Goal: Task Accomplishment & Management: Manage account settings

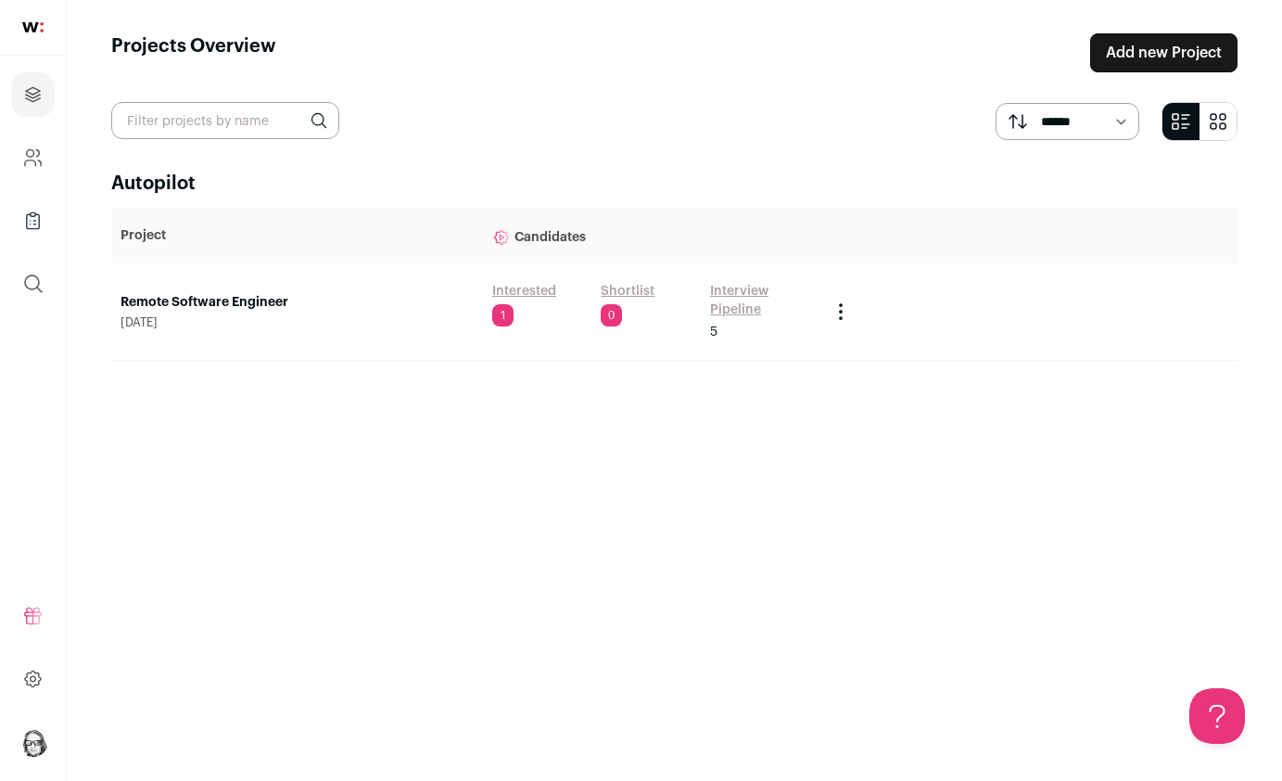
click at [728, 288] on link "Interview Pipeline" at bounding box center [761, 300] width 102 height 37
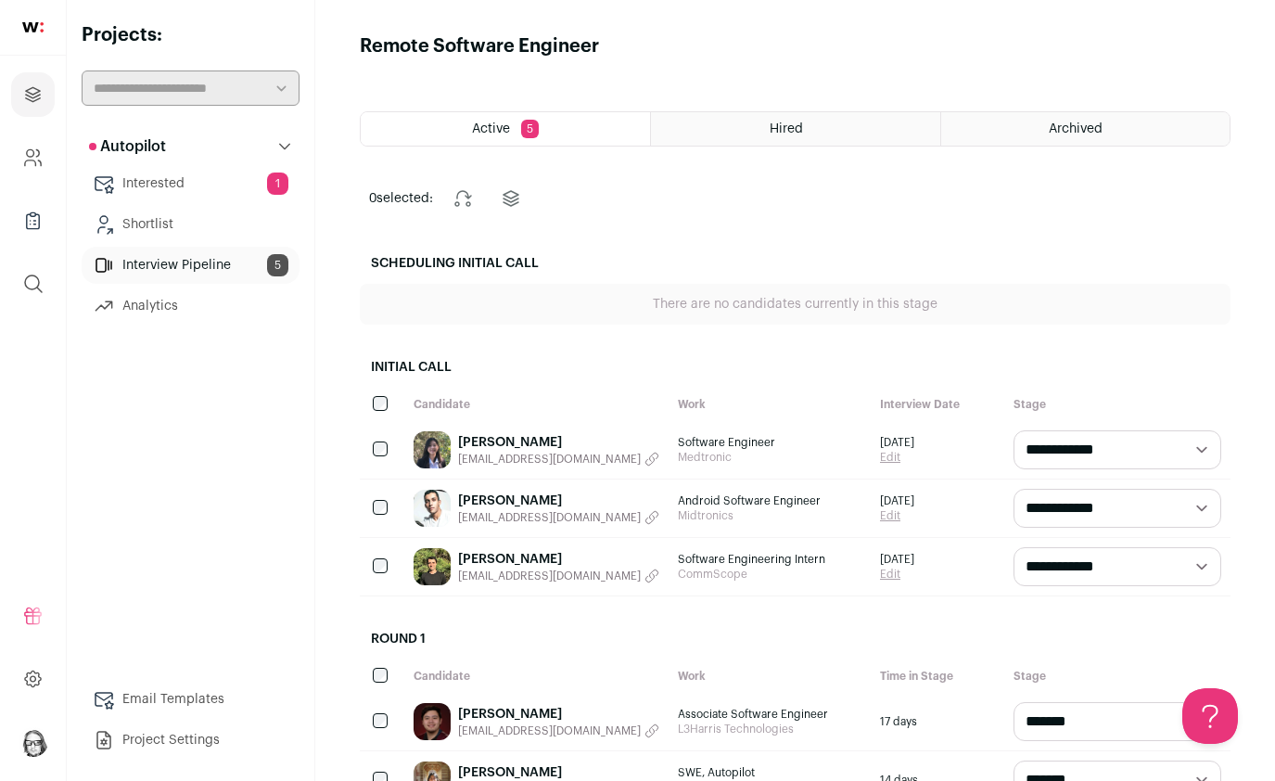
click at [530, 496] on link "[PERSON_NAME]" at bounding box center [558, 500] width 201 height 19
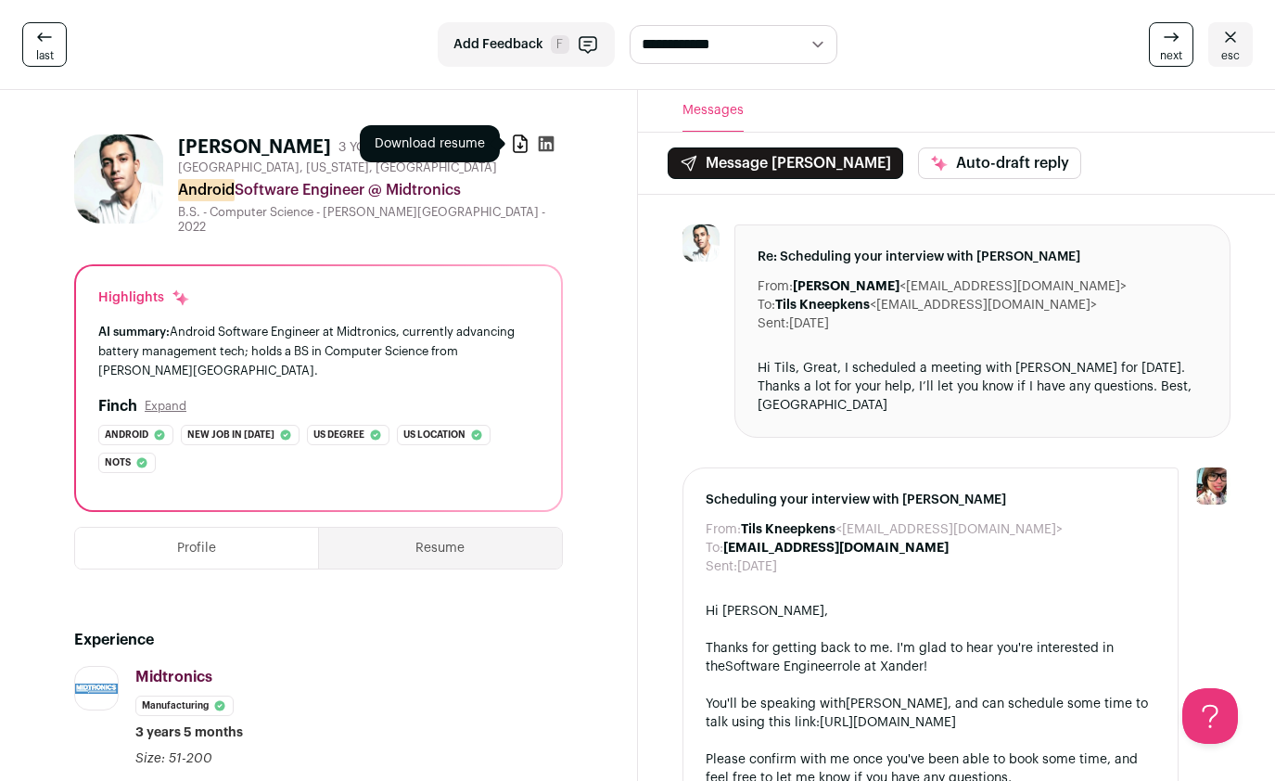
click at [517, 147] on icon at bounding box center [520, 143] width 13 height 17
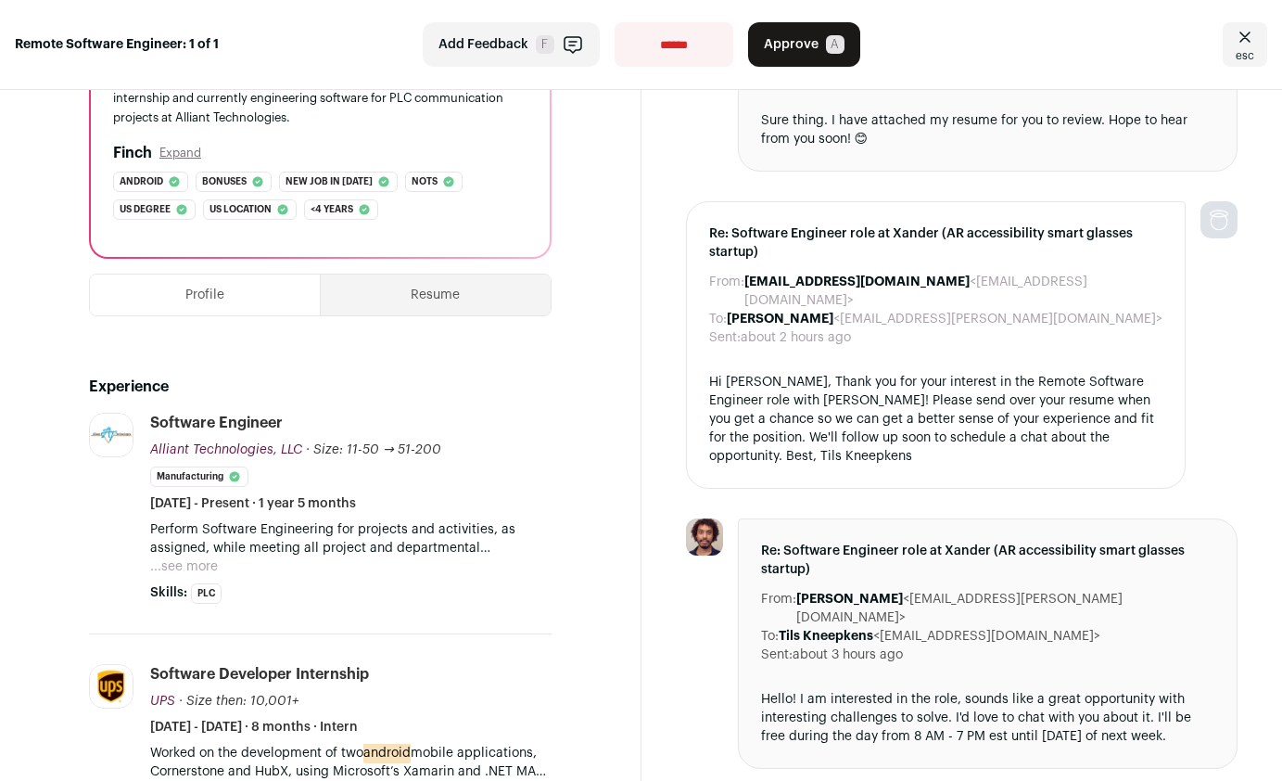
scroll to position [287, 0]
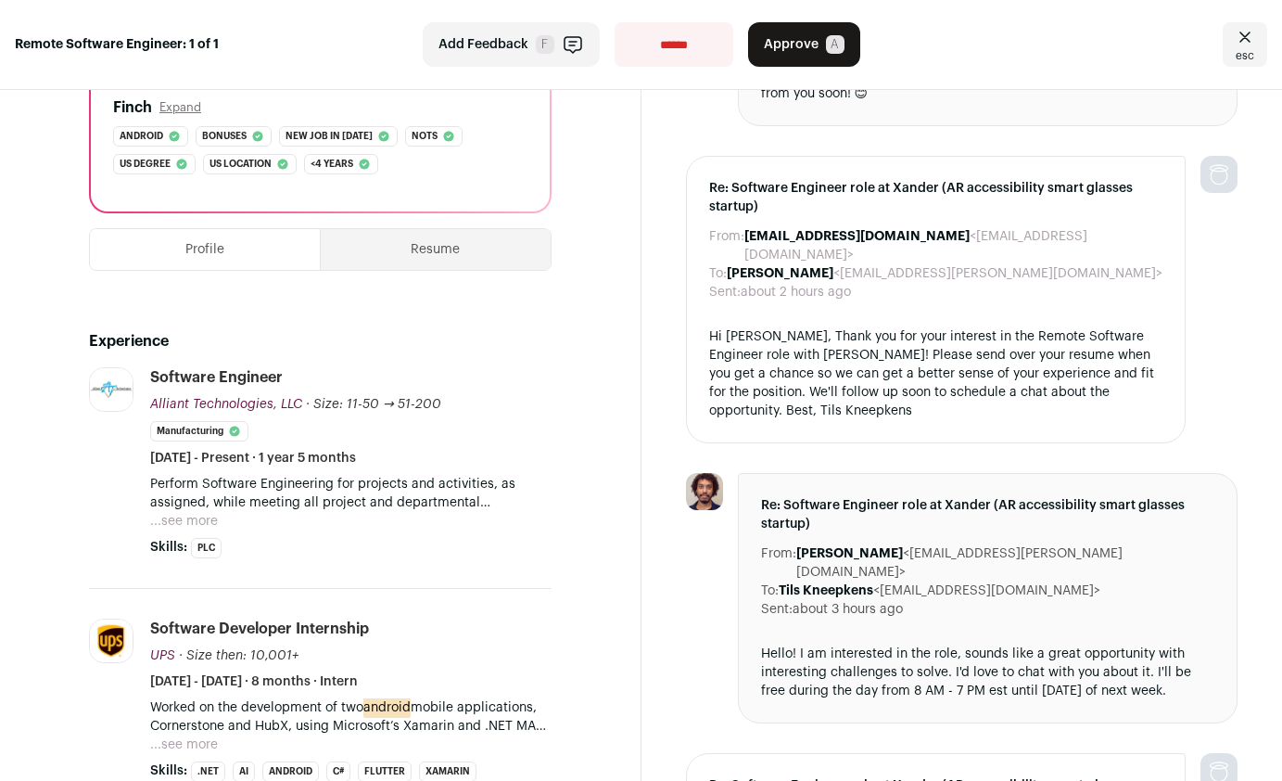
click at [191, 521] on button "...see more" at bounding box center [184, 521] width 68 height 19
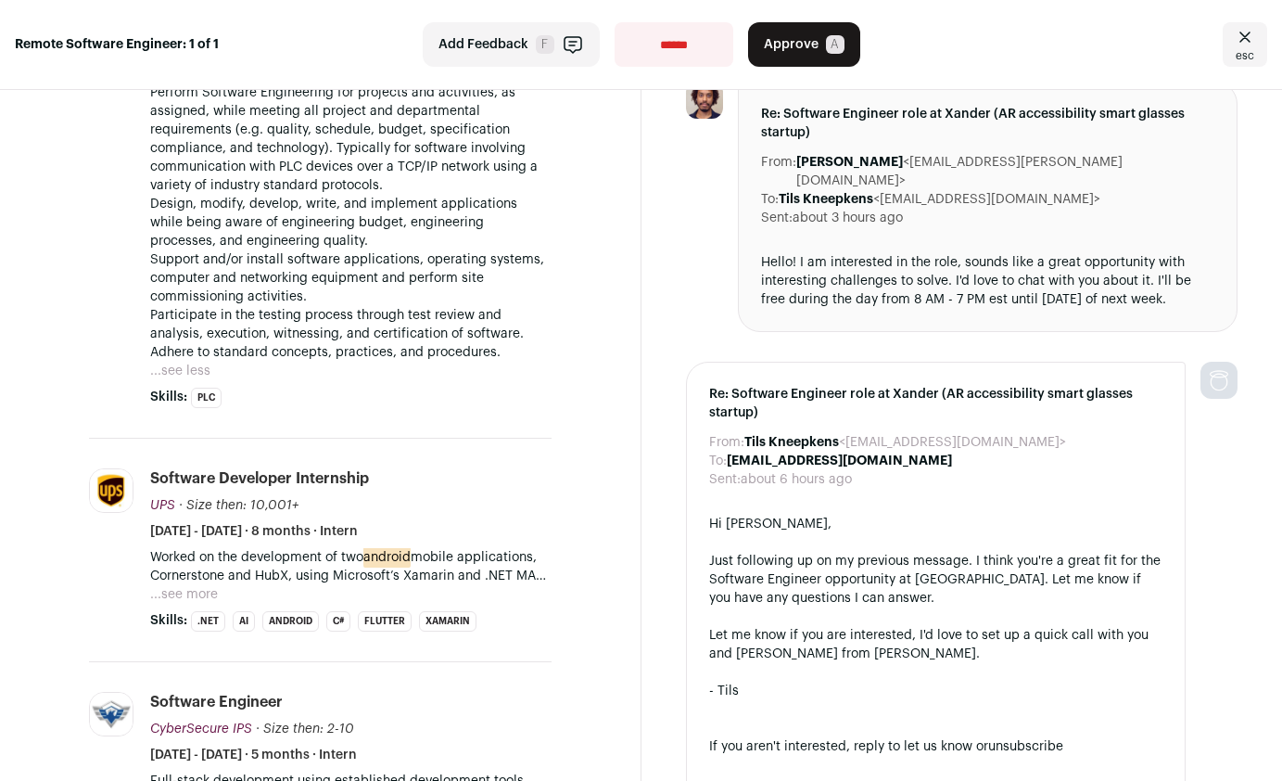
scroll to position [681, 0]
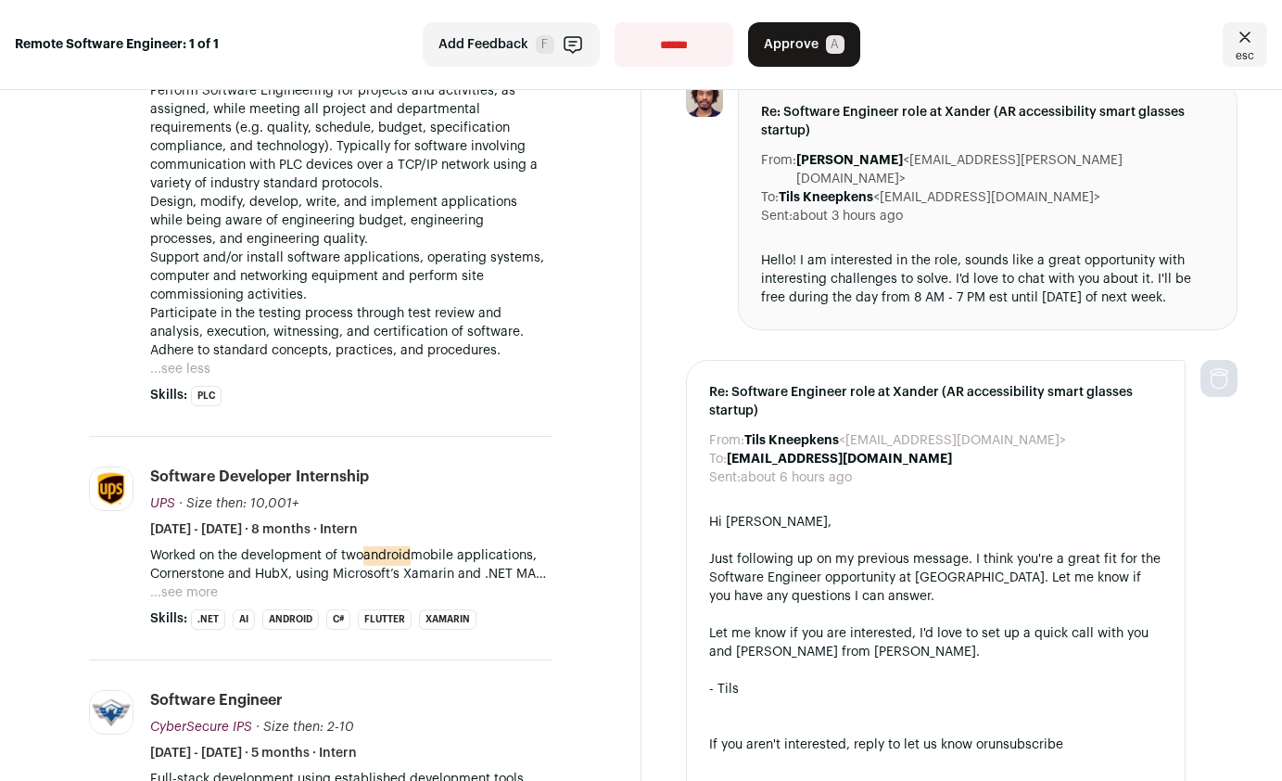
click at [174, 583] on button "...see more" at bounding box center [184, 592] width 68 height 19
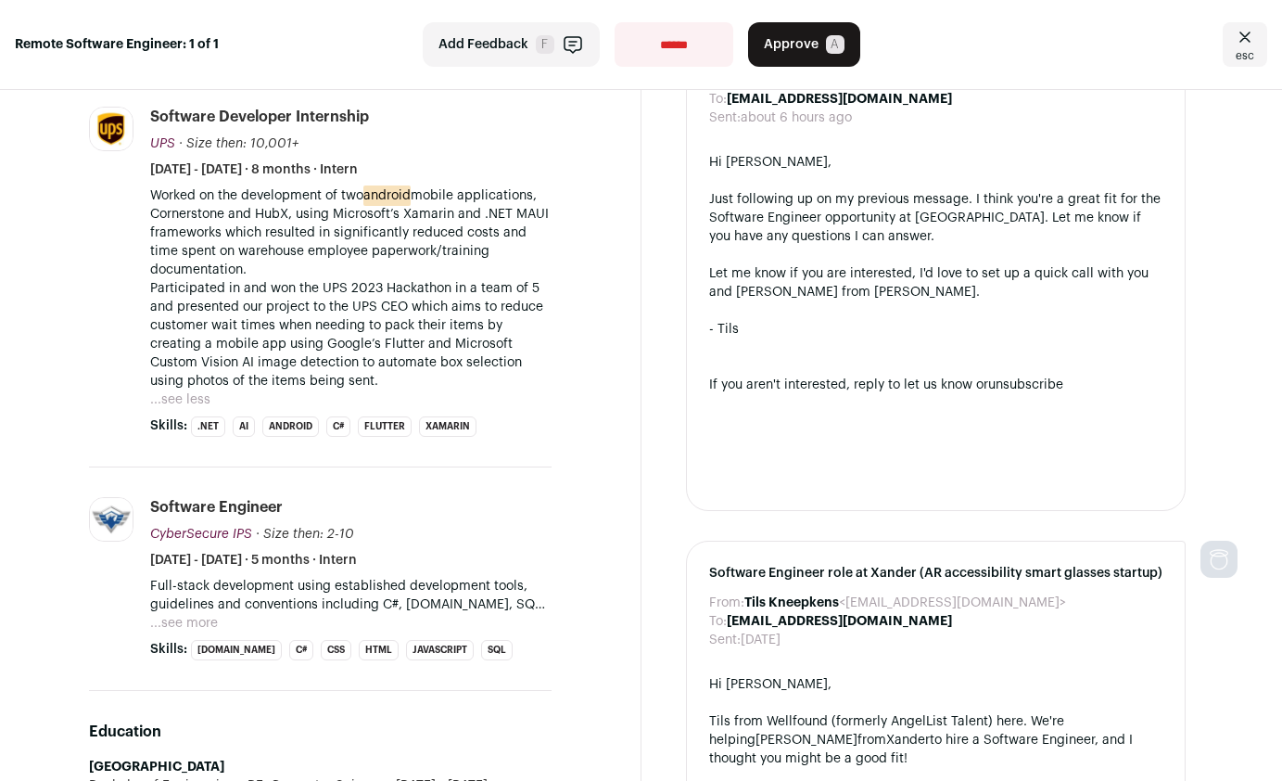
scroll to position [1042, 0]
click at [177, 612] on button "...see more" at bounding box center [184, 621] width 68 height 19
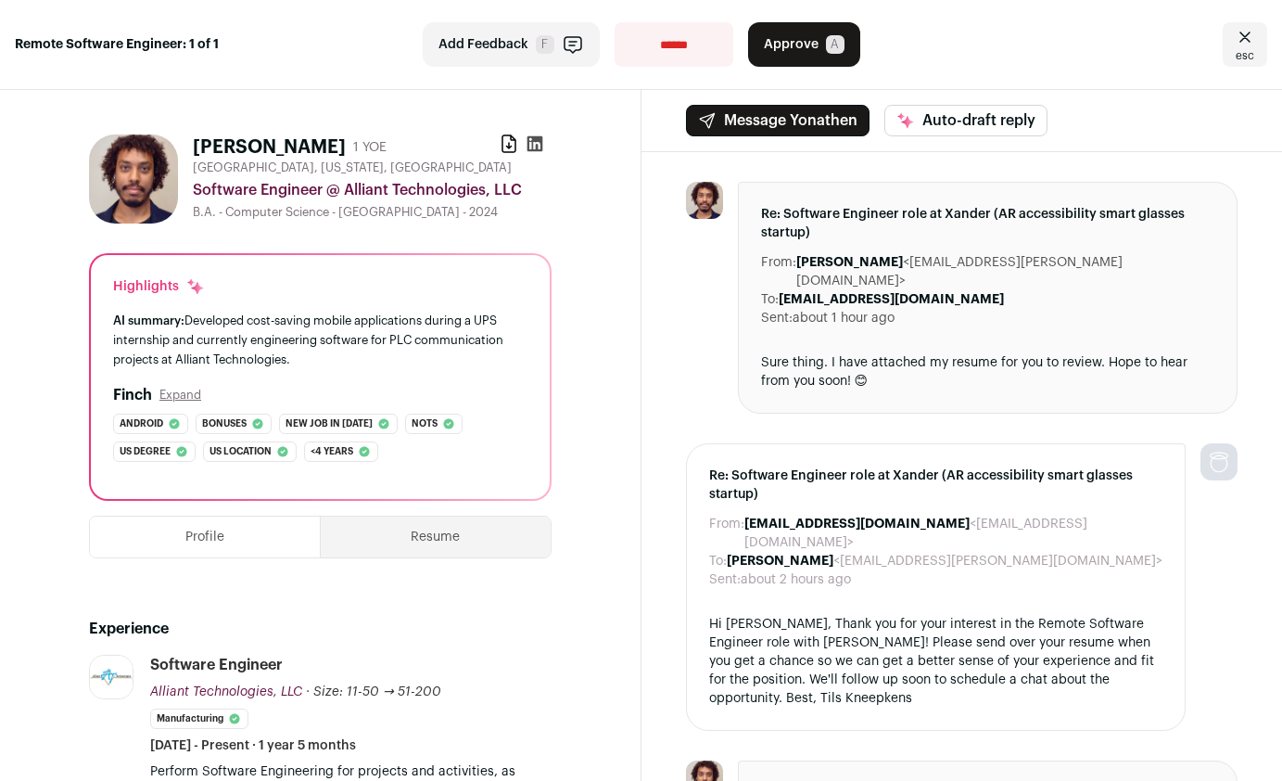
scroll to position [0, 0]
select select "**********"
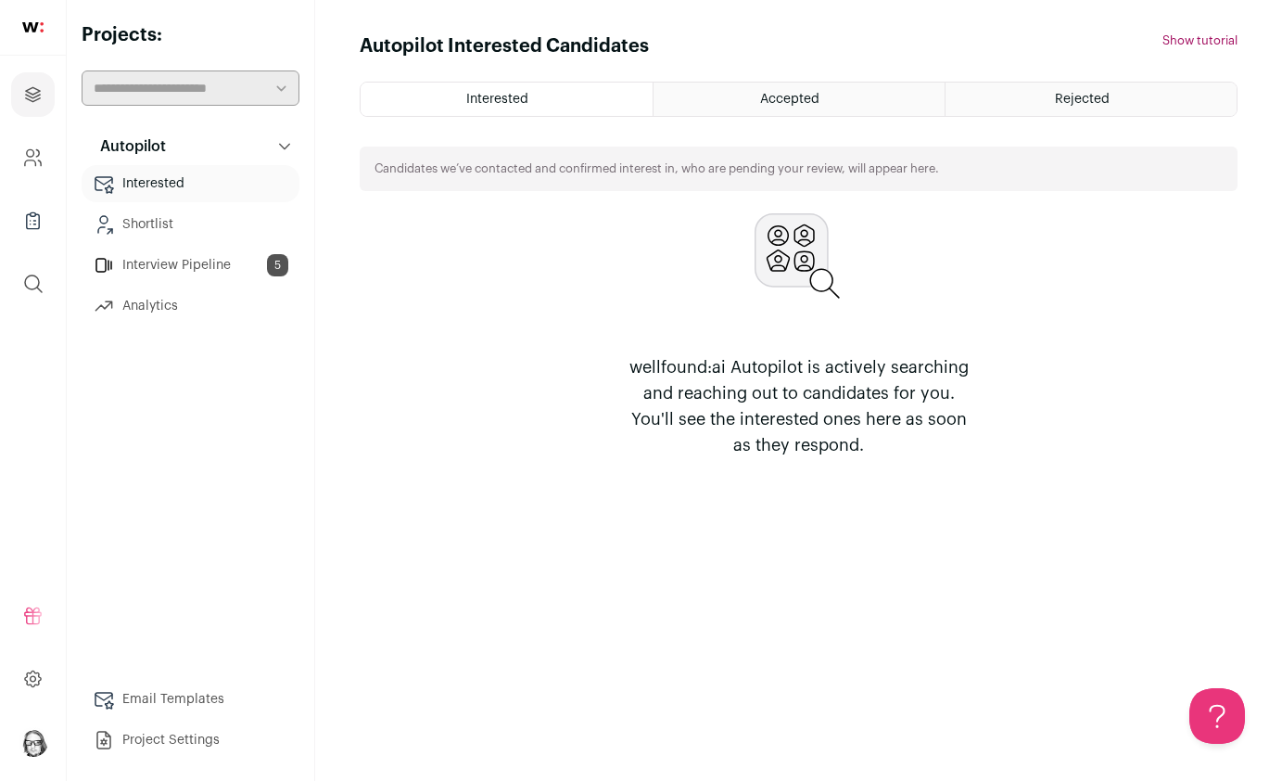
click at [178, 256] on link "Interview Pipeline 5" at bounding box center [191, 265] width 218 height 37
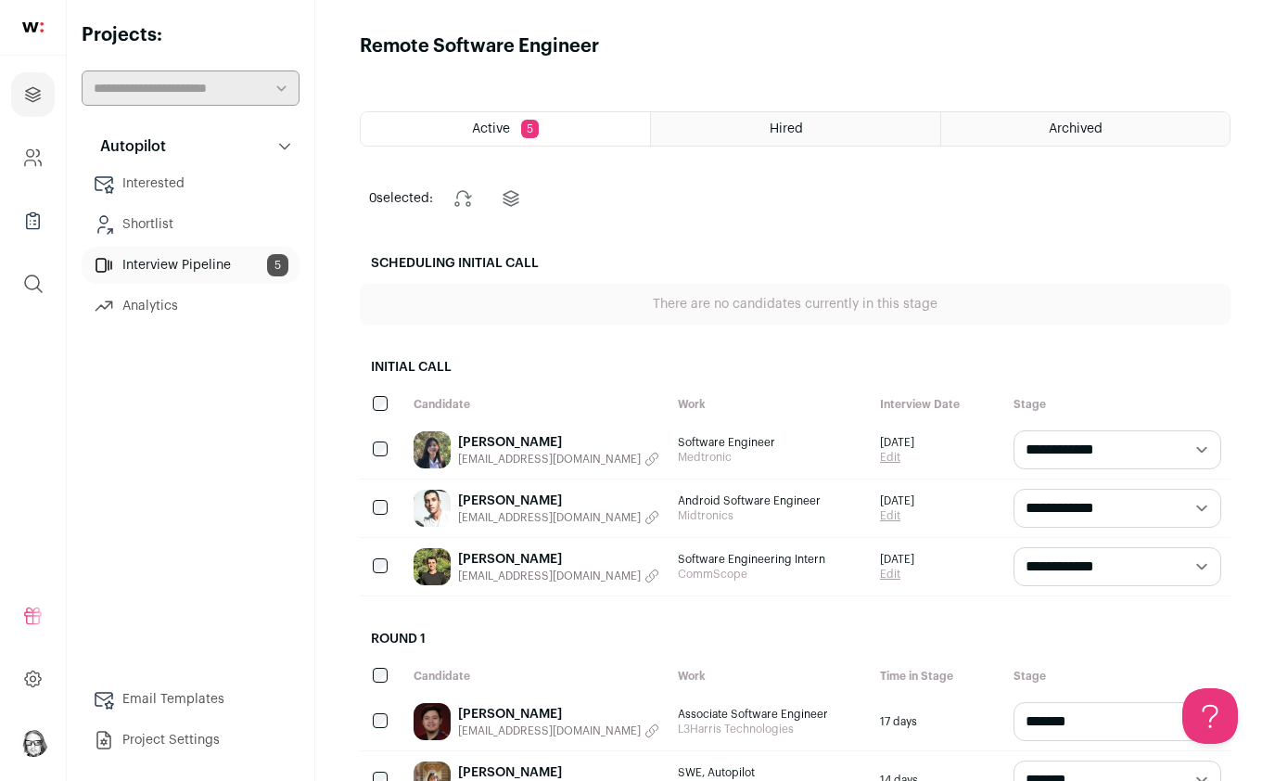
select select "**********"
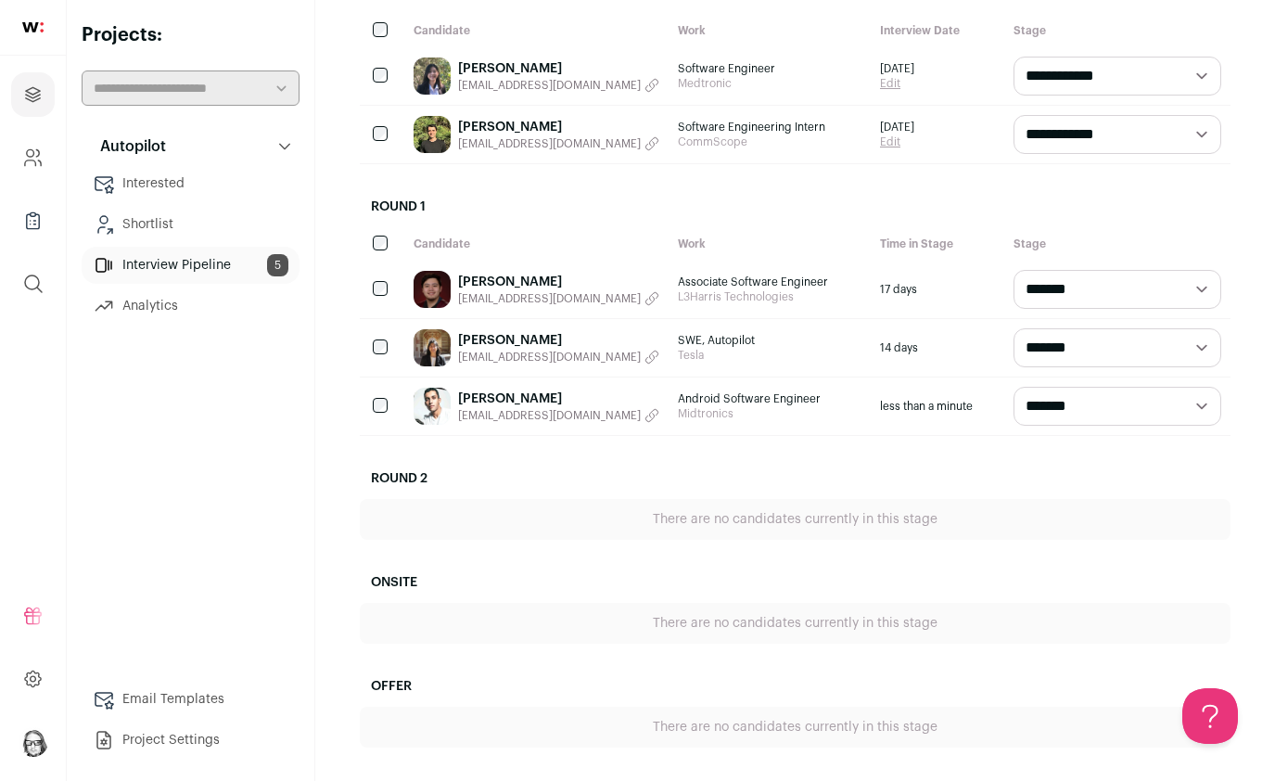
scroll to position [374, 0]
